Goal: Transaction & Acquisition: Purchase product/service

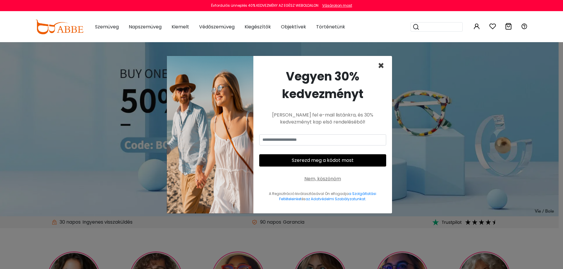
click at [383, 67] on font "×" at bounding box center [381, 65] width 7 height 15
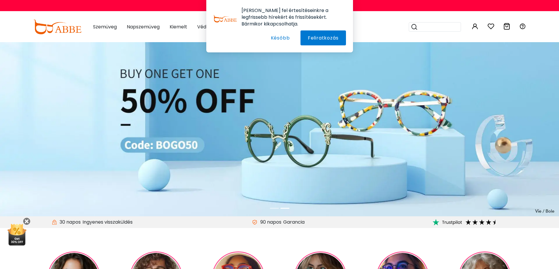
click at [50, 108] on img at bounding box center [279, 129] width 559 height 174
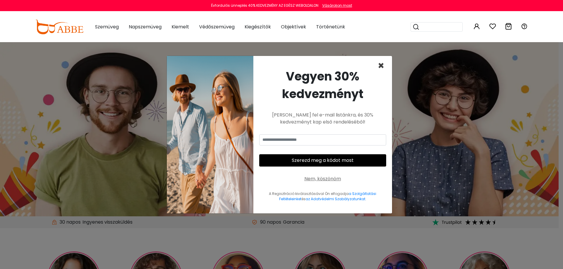
click at [383, 65] on font "×" at bounding box center [381, 65] width 7 height 15
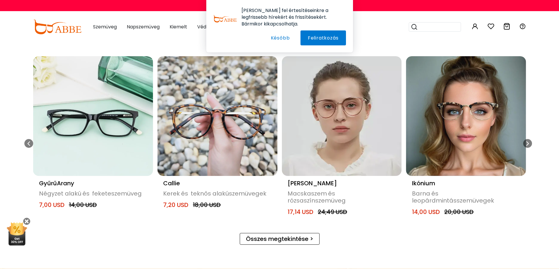
scroll to position [323, 0]
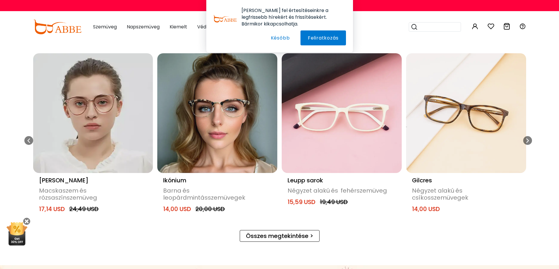
click at [232, 110] on img "10 / 20" at bounding box center [217, 113] width 120 height 120
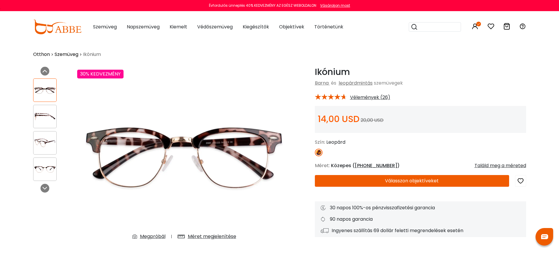
click at [394, 181] on font "Válasszon objektíveket" at bounding box center [412, 181] width 54 height 7
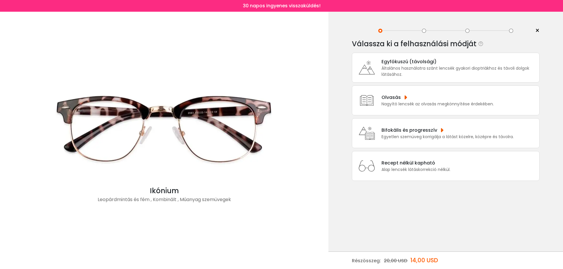
click at [432, 132] on font "Bifokális és progresszív" at bounding box center [409, 130] width 56 height 7
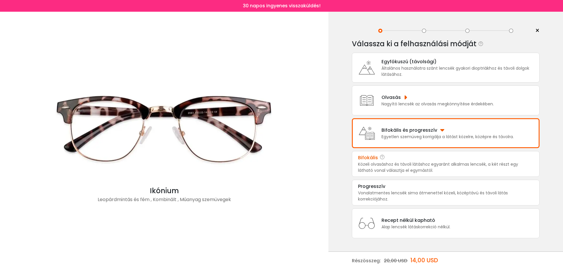
click at [417, 161] on div "Bifokális" at bounding box center [445, 158] width 175 height 7
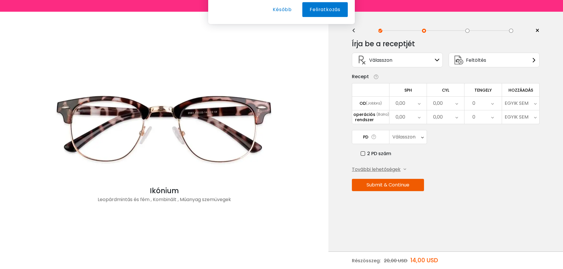
click at [405, 102] on font "0,00" at bounding box center [401, 103] width 10 height 7
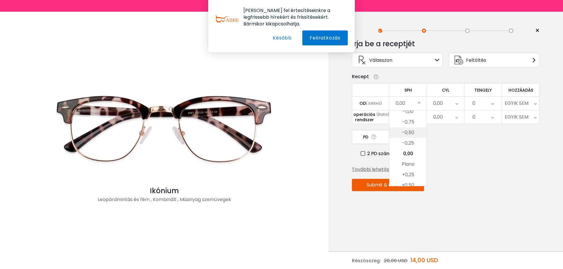
click at [411, 134] on font "-0,50" at bounding box center [408, 132] width 12 height 7
click at [444, 101] on div "0,00" at bounding box center [445, 103] width 37 height 13
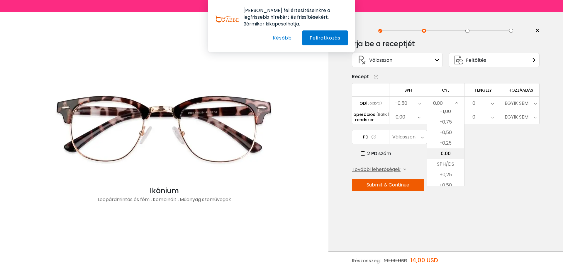
click at [447, 149] on li "0,00" at bounding box center [445, 154] width 37 height 11
click at [481, 104] on div "0" at bounding box center [482, 103] width 37 height 13
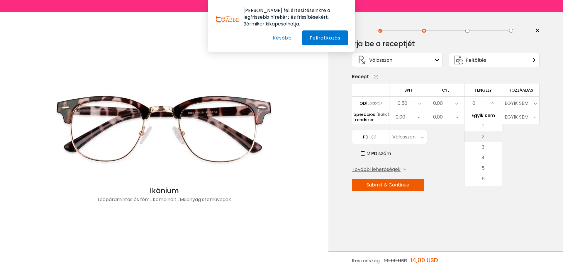
click at [486, 132] on li "2" at bounding box center [482, 137] width 37 height 11
click at [515, 101] on font "EGYIK SEM" at bounding box center [517, 103] width 24 height 7
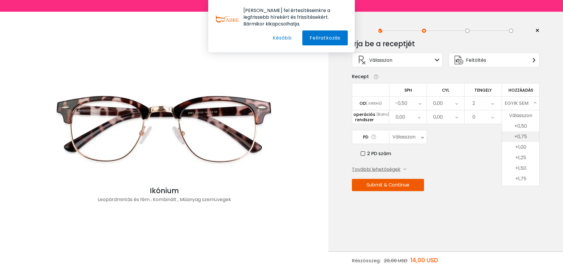
click at [520, 135] on font "+0,75" at bounding box center [520, 136] width 13 height 7
click at [408, 116] on div "0,00" at bounding box center [407, 117] width 37 height 13
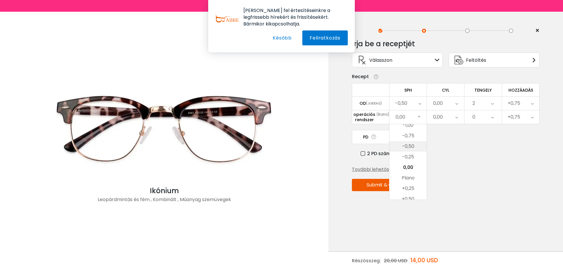
click at [415, 144] on li "-0,50" at bounding box center [407, 146] width 37 height 11
click at [446, 117] on div "0,00" at bounding box center [445, 117] width 37 height 13
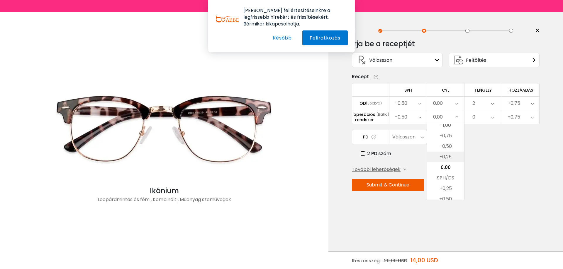
click at [450, 158] on font "-0,25" at bounding box center [445, 157] width 12 height 7
click at [481, 119] on div "0" at bounding box center [482, 117] width 37 height 13
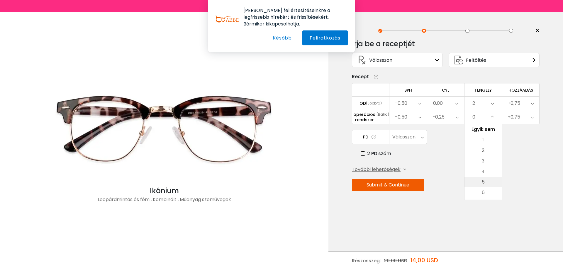
click at [482, 179] on font "5" at bounding box center [483, 182] width 3 height 7
click at [510, 118] on font "+0,75" at bounding box center [514, 117] width 13 height 7
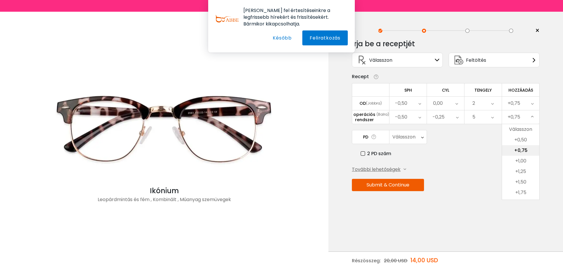
click at [521, 152] on font "+0,75" at bounding box center [520, 150] width 13 height 7
click at [412, 135] on font "Válasszon" at bounding box center [403, 137] width 23 height 7
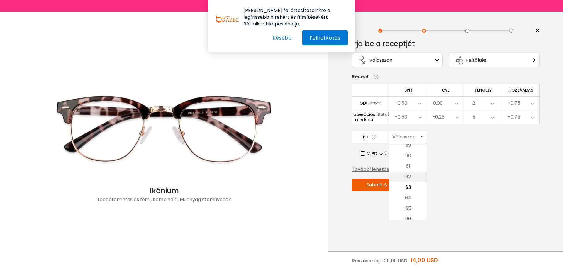
click at [415, 174] on li "62" at bounding box center [407, 177] width 37 height 11
click at [364, 153] on label "2 PD szám" at bounding box center [376, 153] width 30 height 7
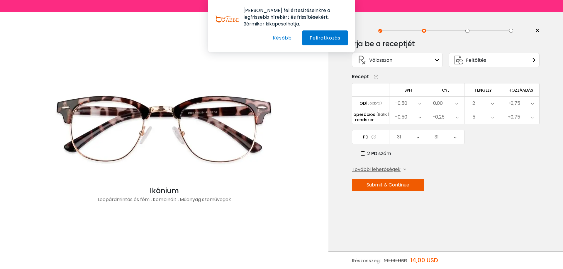
click at [387, 186] on button "Submit & Continue" at bounding box center [388, 185] width 72 height 12
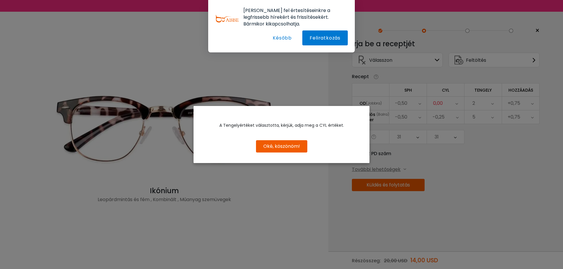
click at [290, 147] on font "Oké, köszönöm!" at bounding box center [281, 146] width 37 height 7
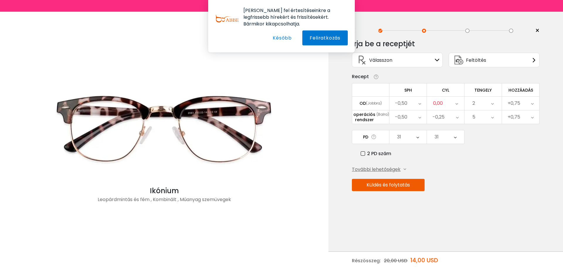
click at [446, 105] on div "0,00" at bounding box center [445, 103] width 37 height 13
click at [453, 135] on li "-0,50" at bounding box center [445, 133] width 37 height 11
click at [447, 102] on div "-0,50" at bounding box center [445, 103] width 37 height 13
click at [446, 144] on font "-3,50" at bounding box center [445, 144] width 12 height 7
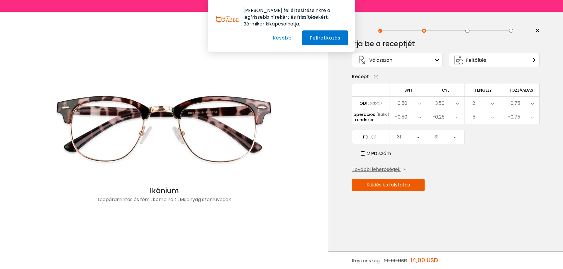
click at [398, 186] on font "Küldés és folytatás" at bounding box center [387, 185] width 43 height 7
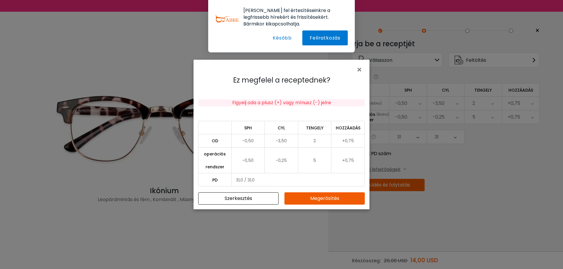
click at [315, 199] on font "Megerősítés" at bounding box center [324, 198] width 29 height 7
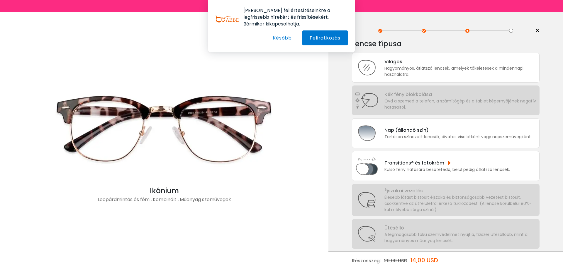
click at [412, 105] on div "Óvd a szemed a telefon, a számítógép és a tablet képernyőjének negatív hatásait…" at bounding box center [460, 104] width 152 height 12
click at [400, 166] on font "Transitions® és fotokróm" at bounding box center [414, 163] width 60 height 7
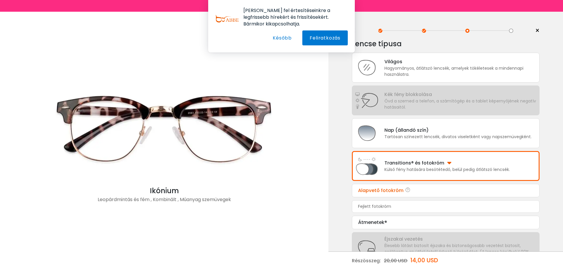
click at [394, 191] on font "Alapvető fotokróm" at bounding box center [380, 190] width 45 height 7
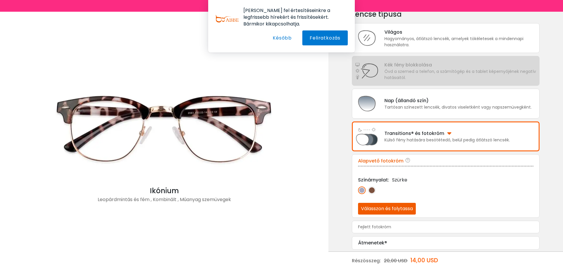
scroll to position [31, 0]
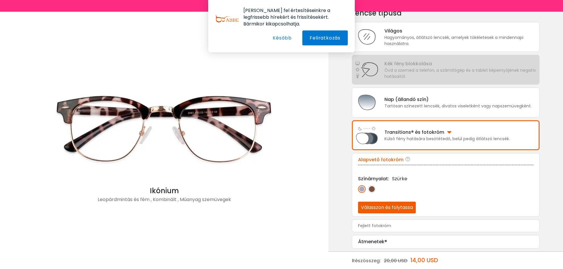
click at [394, 206] on font "Válasszon és folytassa" at bounding box center [387, 207] width 52 height 7
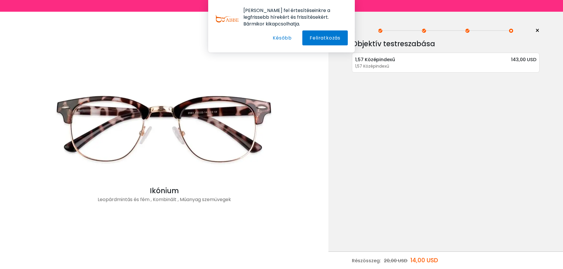
scroll to position [0, 0]
click at [370, 66] on font "1,57 Középindexű" at bounding box center [372, 66] width 34 height 6
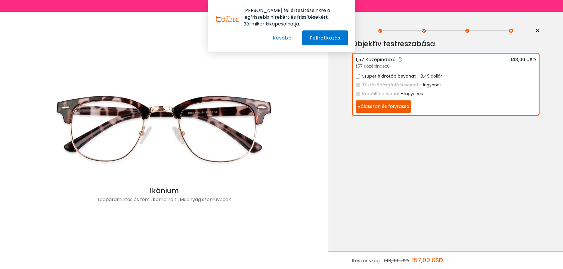
click at [358, 77] on label "Szuper hidrofób bevonat" at bounding box center [386, 76] width 60 height 7
click at [385, 107] on font "Válasszon és folytassa" at bounding box center [383, 106] width 52 height 7
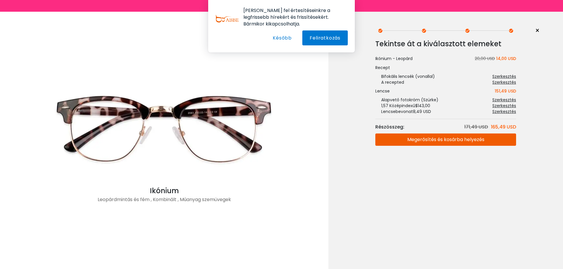
click at [476, 139] on font "Megerősítés és kosárba helyezés" at bounding box center [445, 139] width 77 height 7
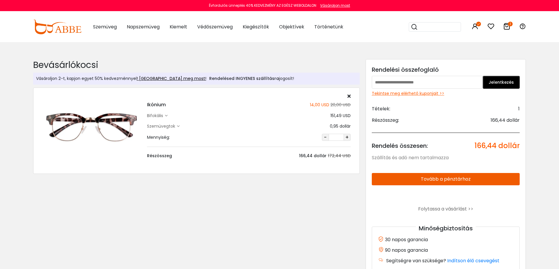
click at [413, 82] on input "text" at bounding box center [426, 82] width 111 height 13
type input "****"
click at [499, 86] on button "Jelentkezés" at bounding box center [500, 82] width 37 height 13
